Goal: Complete application form: Complete application form

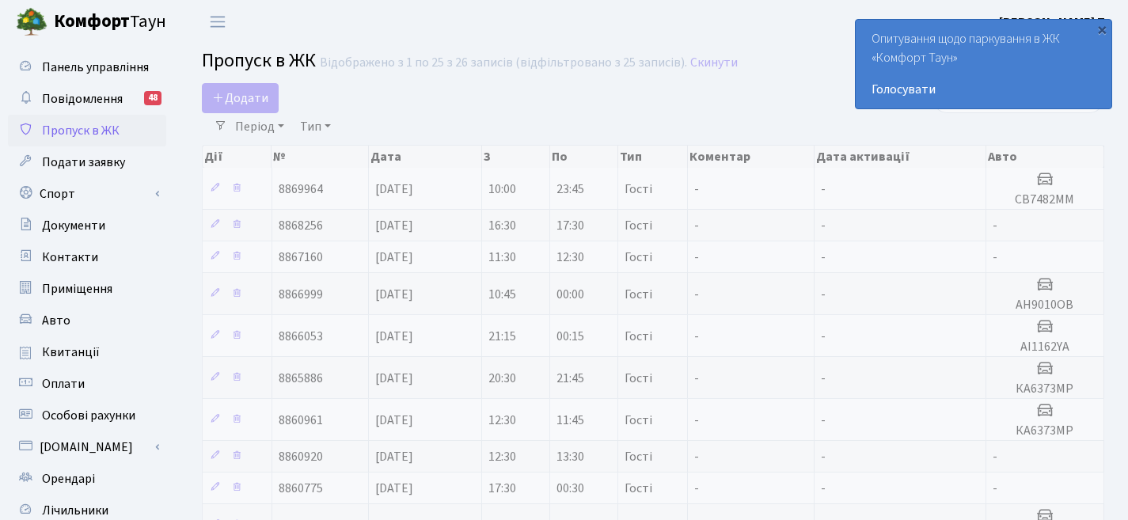
select select "25"
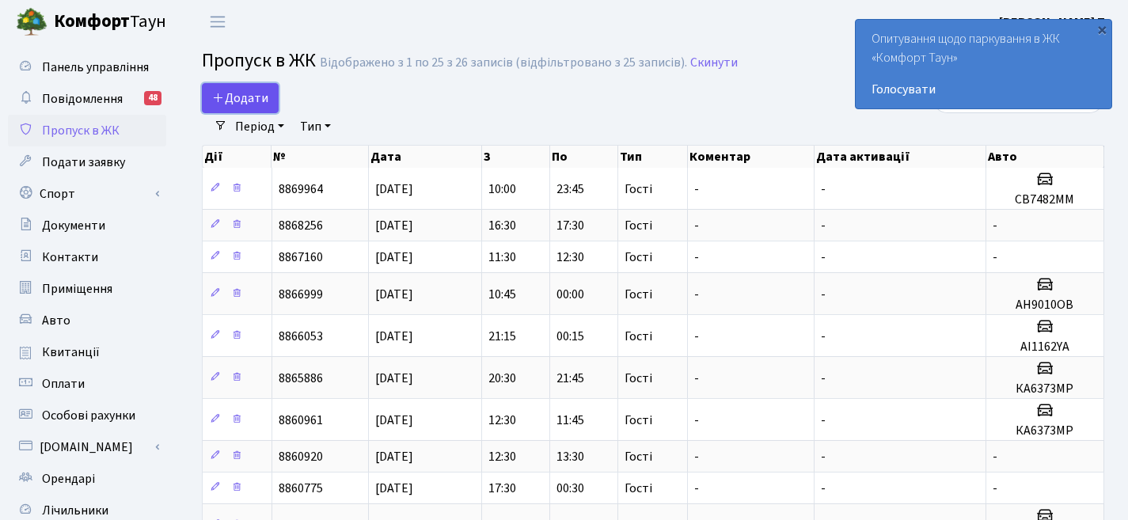
click at [260, 108] on link "Додати" at bounding box center [240, 98] width 77 height 30
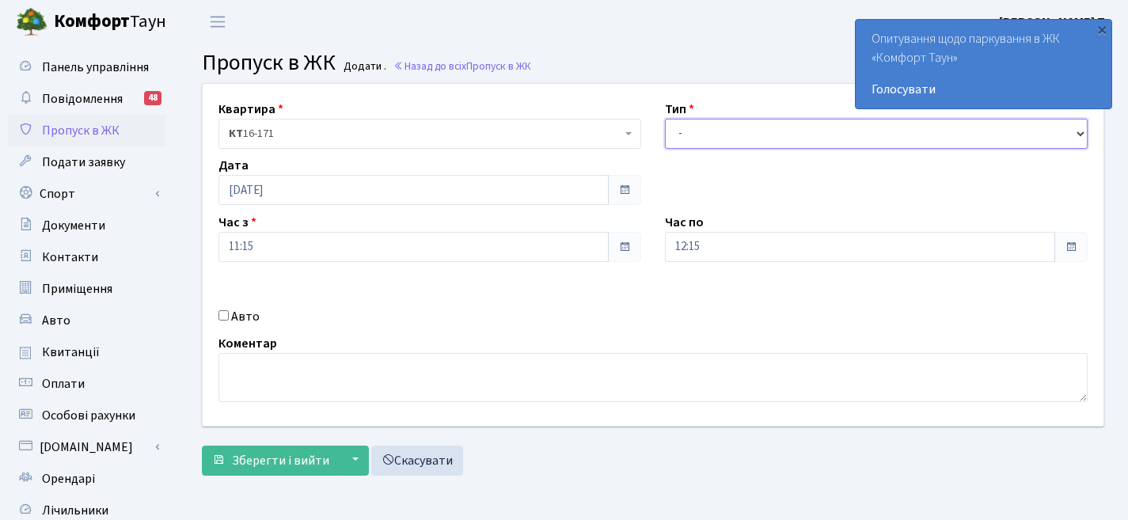
click at [708, 126] on select "- Доставка Таксі Гості Сервіс" at bounding box center [876, 134] width 423 height 30
select select "3"
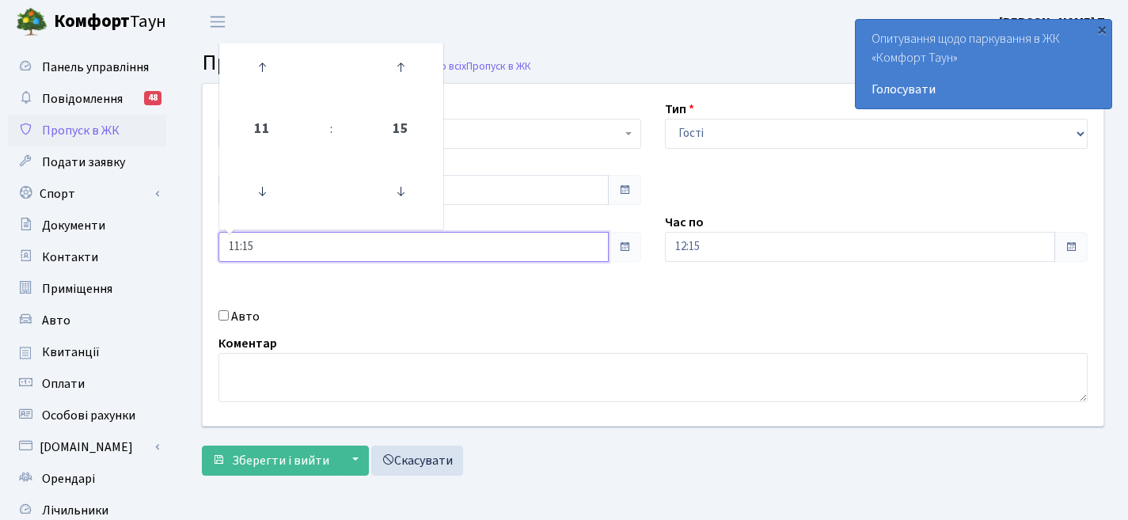
click at [356, 252] on input "11:15" at bounding box center [413, 247] width 390 height 30
click at [263, 53] on icon at bounding box center [262, 67] width 43 height 43
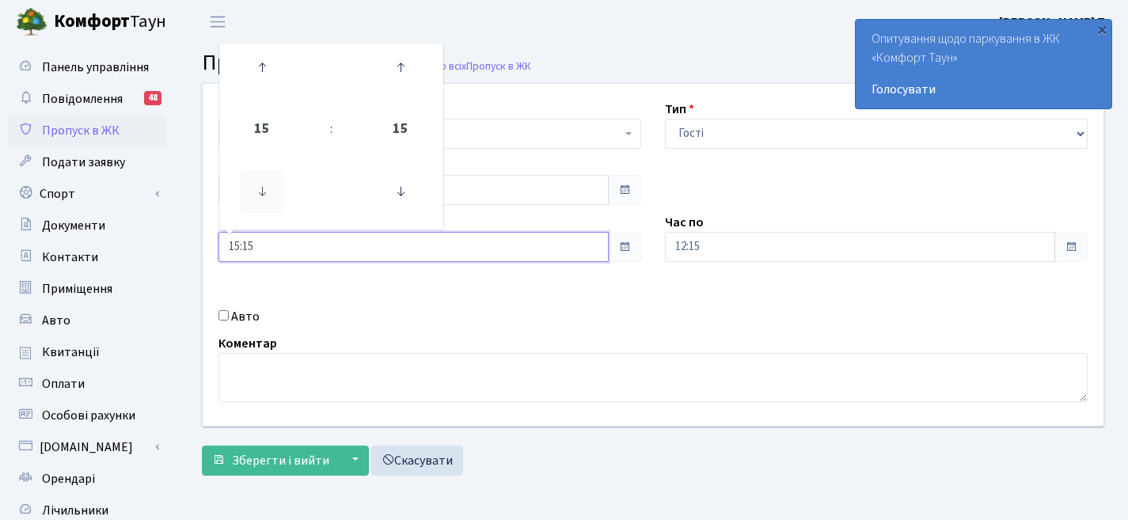
click at [276, 184] on icon at bounding box center [262, 191] width 43 height 43
type input "14:15"
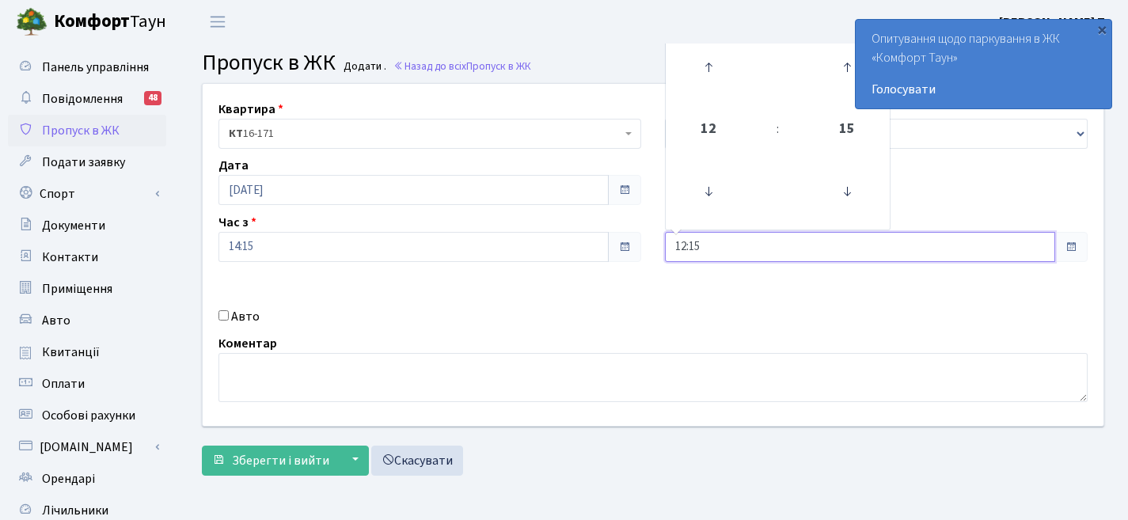
click at [920, 239] on input "12:15" at bounding box center [860, 247] width 390 height 30
click at [710, 70] on icon at bounding box center [708, 67] width 43 height 43
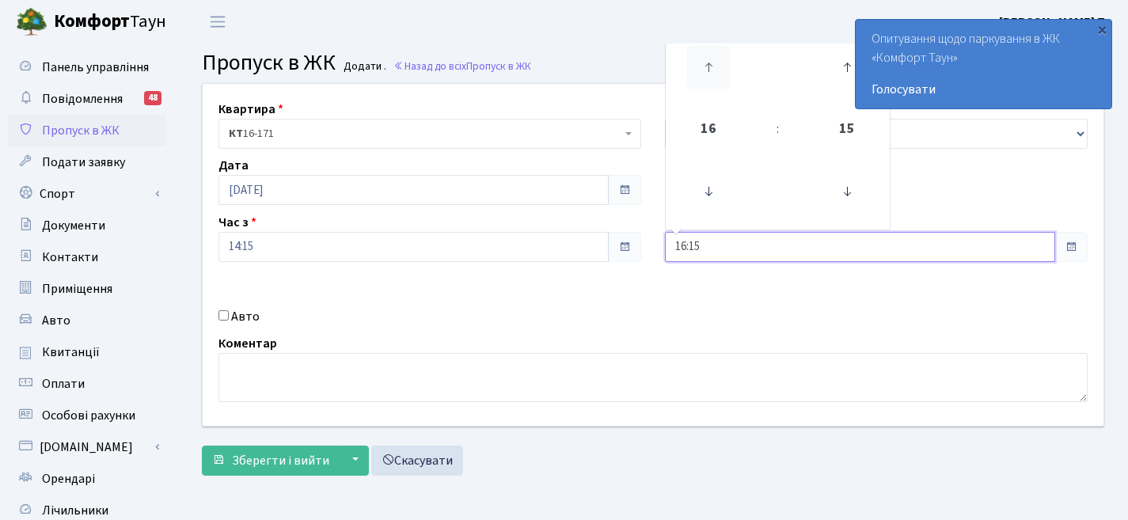
click at [710, 70] on icon at bounding box center [708, 67] width 43 height 43
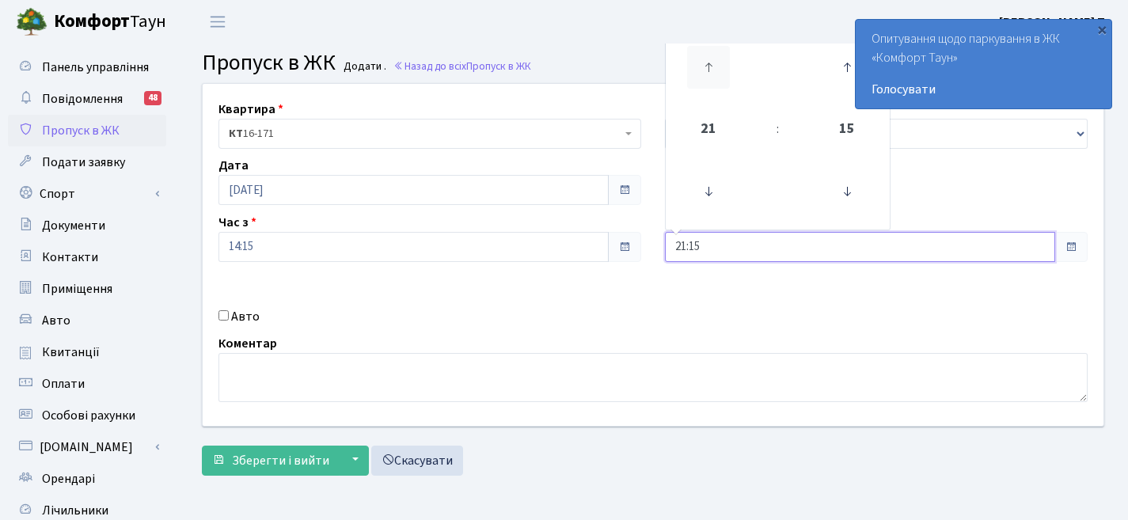
click at [710, 70] on icon at bounding box center [708, 67] width 43 height 43
type input "00:15"
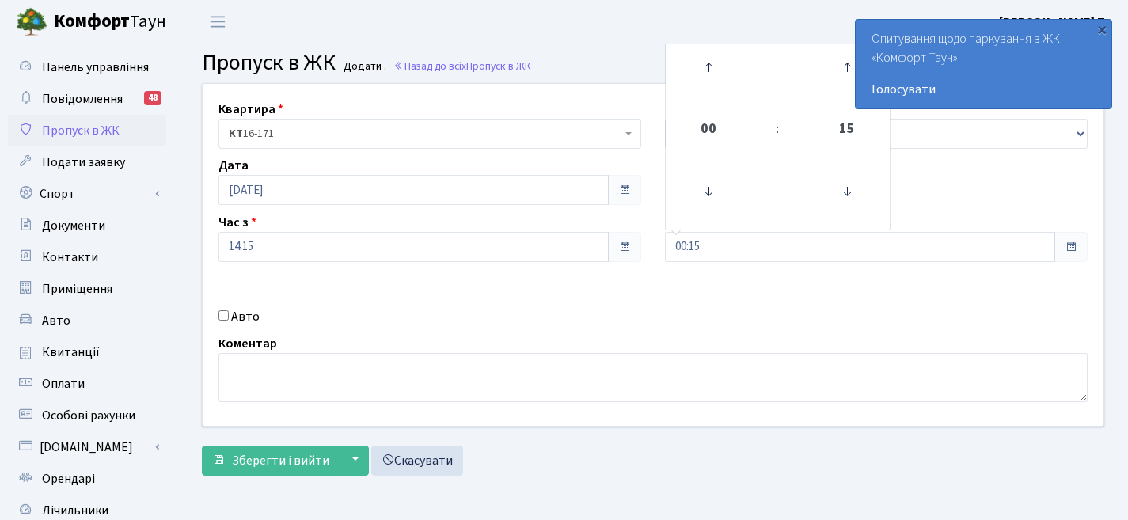
click at [532, 425] on div "Квартира <b>КТ</b>&nbsp;&nbsp;&nbsp;&nbsp;16-171 КТ 16-171 Тип - Доставка Таксі…" at bounding box center [653, 254] width 902 height 343
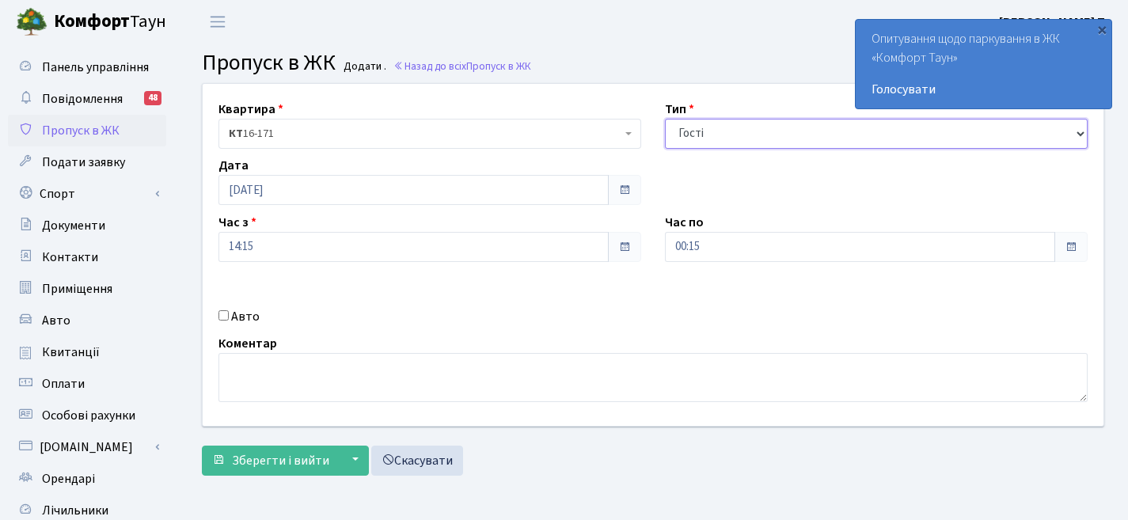
click at [876, 139] on select "- Доставка Таксі Гості Сервіс" at bounding box center [876, 134] width 423 height 30
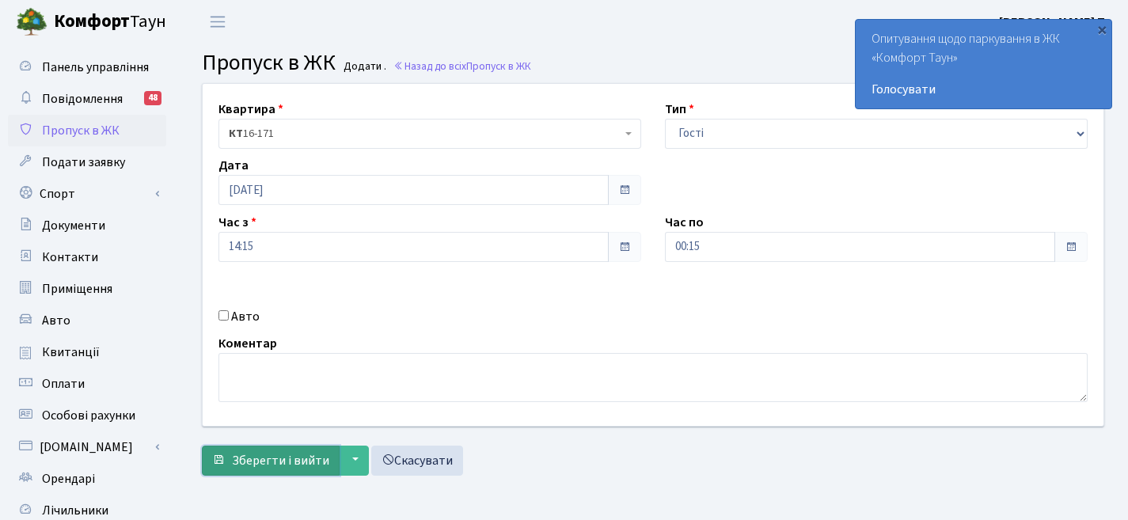
click at [285, 457] on span "Зберегти і вийти" at bounding box center [280, 460] width 97 height 17
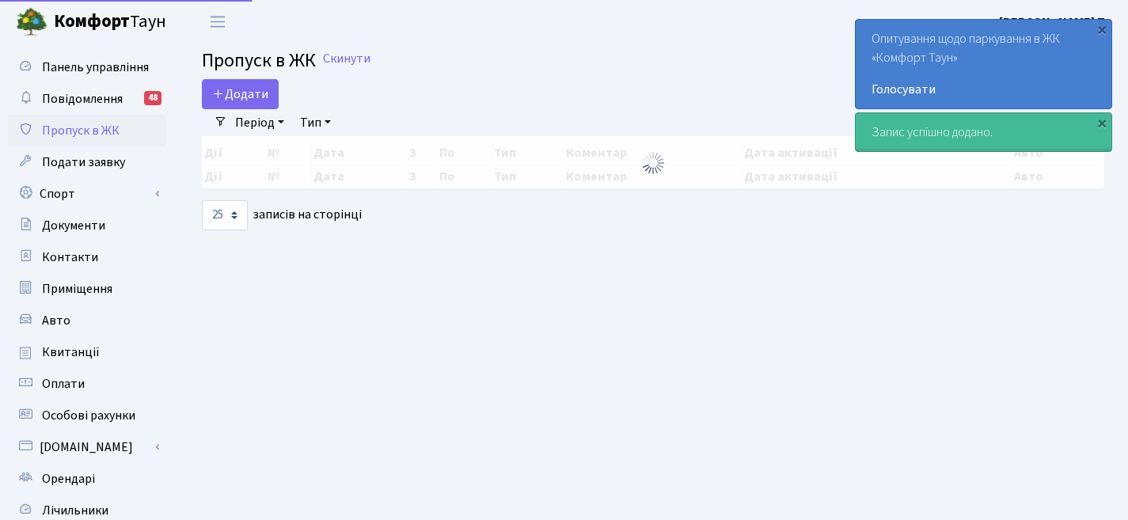
select select "25"
